Goal: Task Accomplishment & Management: Manage account settings

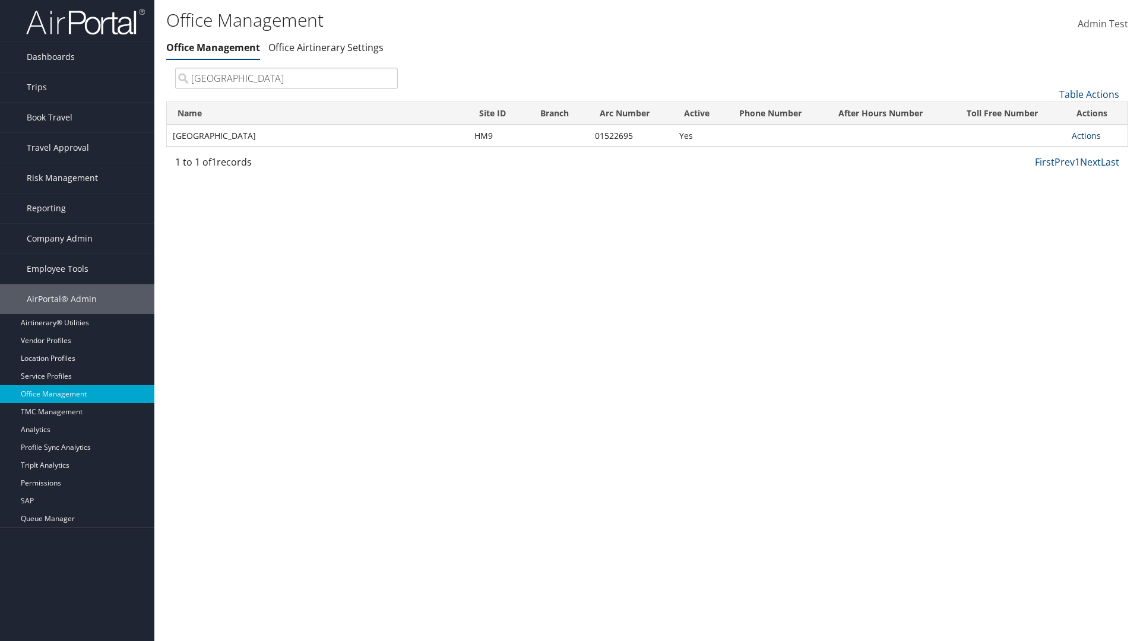
type input "[GEOGRAPHIC_DATA]"
click at [1086, 135] on link "Actions" at bounding box center [1086, 135] width 29 height 11
click at [1047, 173] on link "View Accounts" at bounding box center [1047, 173] width 100 height 20
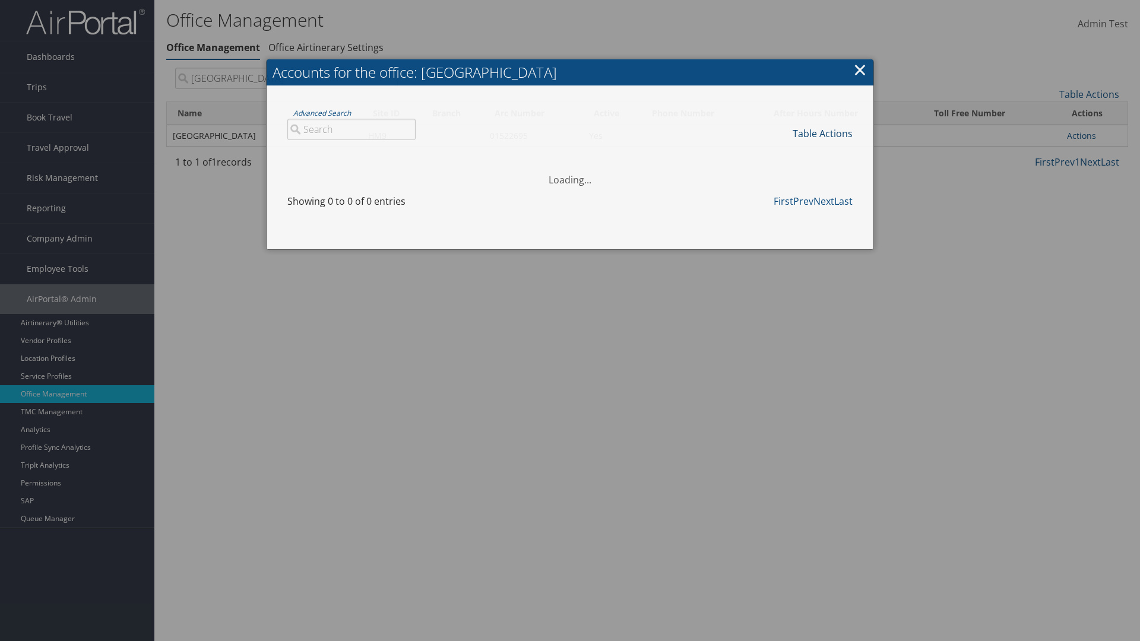
click at [823, 133] on link "Table Actions" at bounding box center [823, 133] width 60 height 13
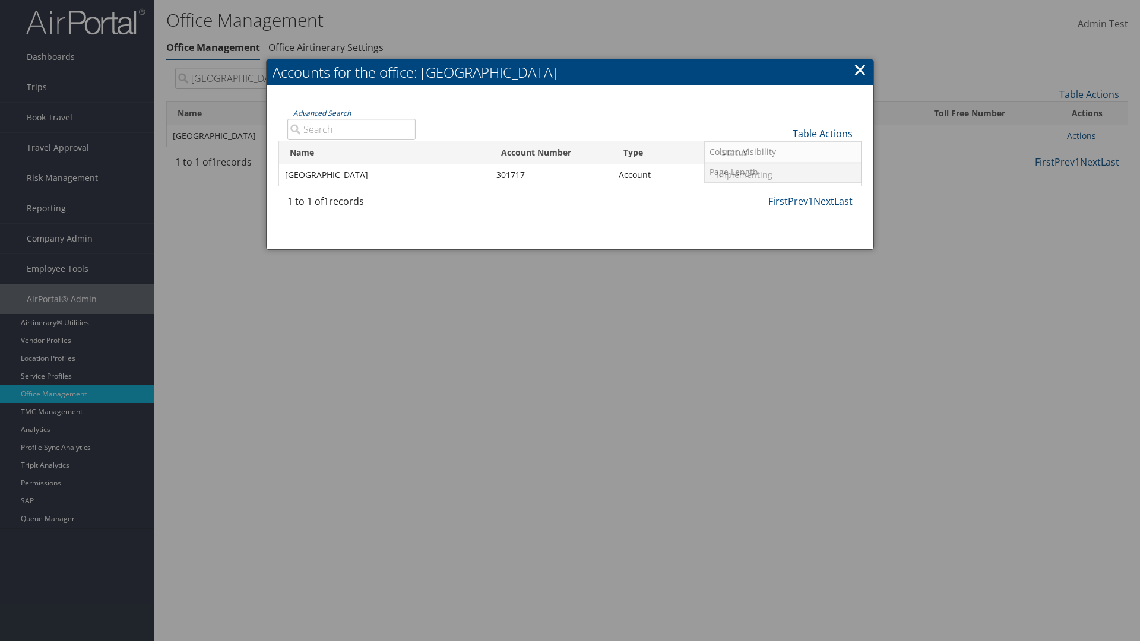
click at [783, 172] on link "Page Length" at bounding box center [783, 172] width 156 height 20
click at [783, 173] on link "25" at bounding box center [783, 173] width 156 height 20
click at [823, 133] on link "Table Actions" at bounding box center [823, 133] width 60 height 13
click at [783, 193] on link "50" at bounding box center [783, 194] width 156 height 20
click at [823, 133] on link "Table Actions" at bounding box center [823, 133] width 60 height 13
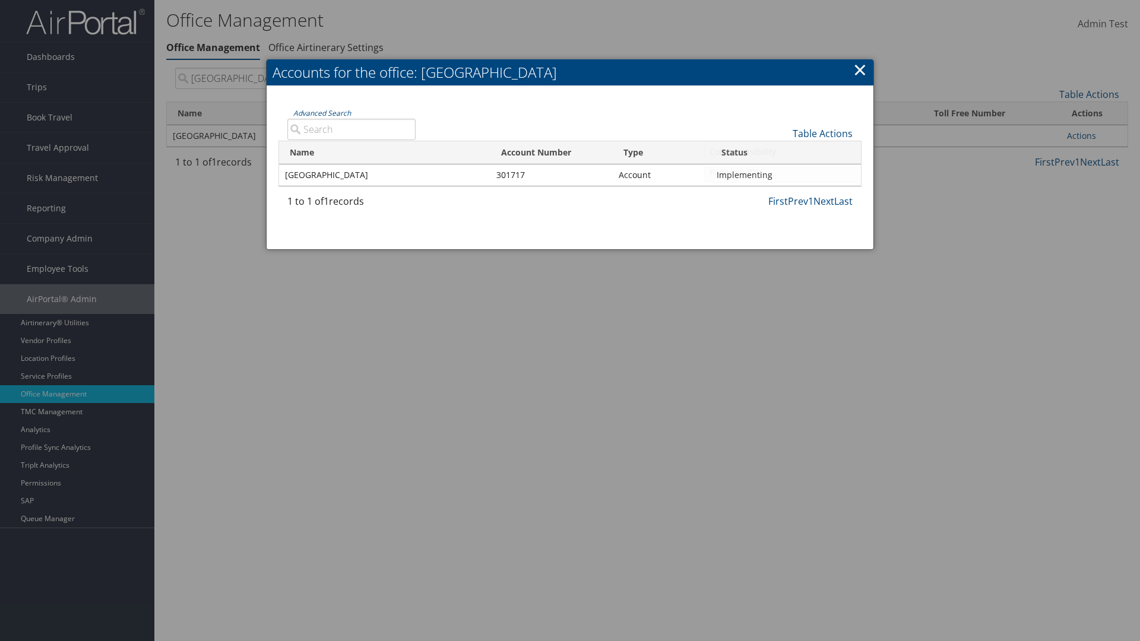
click at [783, 172] on link "Page Length" at bounding box center [783, 172] width 156 height 20
click at [783, 213] on link "100" at bounding box center [783, 214] width 156 height 20
click at [823, 133] on link "Table Actions" at bounding box center [823, 133] width 60 height 13
click at [783, 153] on link "Name" at bounding box center [783, 153] width 156 height 20
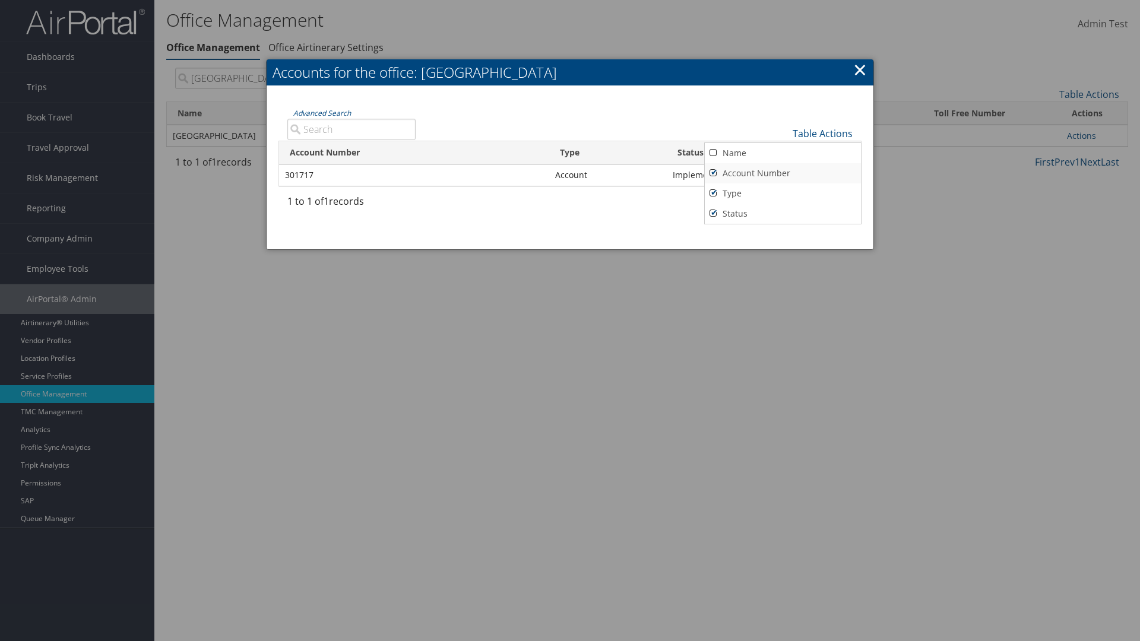
click at [783, 173] on link "Account Number" at bounding box center [783, 173] width 156 height 20
click at [783, 193] on link "Type" at bounding box center [783, 194] width 156 height 20
